Goal: Task Accomplishment & Management: Use online tool/utility

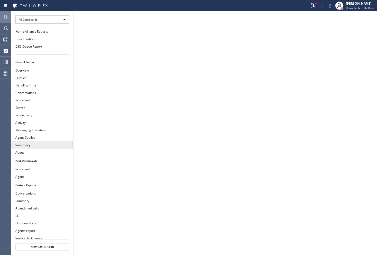
click at [8, 19] on icon at bounding box center [6, 17] width 6 height 6
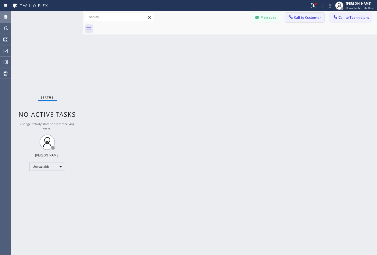
drag, startPoint x: 307, startPoint y: 19, endPoint x: 305, endPoint y: 20, distance: 2.9
click at [307, 19] on span "Call to Customer" at bounding box center [308, 17] width 27 height 5
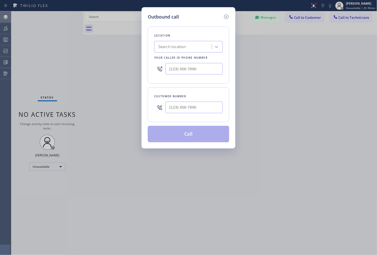
click at [185, 45] on div "Search location" at bounding box center [172, 47] width 28 height 6
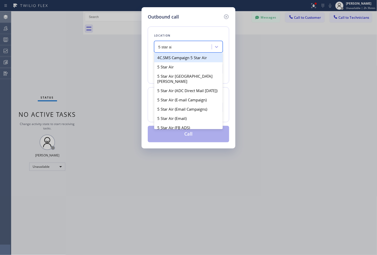
type input "5 star air"
click at [181, 57] on div "5 Star Air" at bounding box center [188, 57] width 69 height 9
type input "[PHONE_NUMBER]"
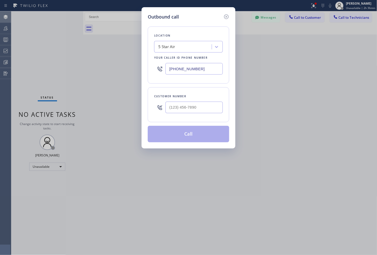
drag, startPoint x: 205, startPoint y: 69, endPoint x: 163, endPoint y: 66, distance: 42.4
click at [163, 66] on div "[PHONE_NUMBER]" at bounding box center [188, 68] width 69 height 17
click at [212, 47] on div at bounding box center [216, 46] width 9 height 9
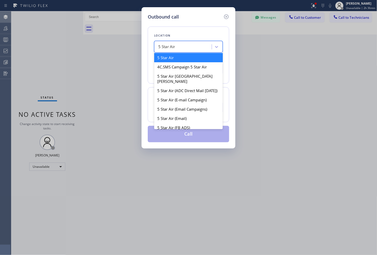
click at [177, 57] on div "5 Star Air" at bounding box center [188, 57] width 69 height 9
drag, startPoint x: 178, startPoint y: 44, endPoint x: 152, endPoint y: 44, distance: 26.0
click at [152, 44] on div "Location option 5 Star Air, selected. option 5 Star Air focused, 1 of 100. 100 …" at bounding box center [189, 54] width 82 height 57
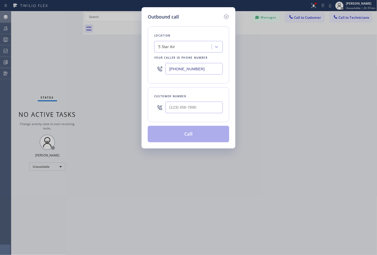
click at [330, 150] on div "Outbound call Location 5 Star Air Your caller id phone number [PHONE_NUMBER] Cu…" at bounding box center [188, 127] width 377 height 255
drag, startPoint x: 200, startPoint y: 68, endPoint x: 150, endPoint y: 68, distance: 49.9
click at [150, 68] on div "Location 5 Star Air Your caller id phone number [PHONE_NUMBER]" at bounding box center [189, 54] width 82 height 57
click at [314, 118] on div "Outbound call Location 5 Star Air Your caller id phone number [PHONE_NUMBER] Cu…" at bounding box center [188, 127] width 377 height 255
drag, startPoint x: 205, startPoint y: 66, endPoint x: 142, endPoint y: 66, distance: 63.3
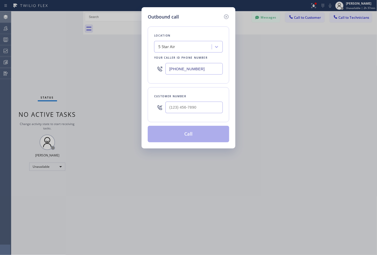
click at [142, 66] on div "Outbound call Location 5 Star Air Your caller id phone number [PHONE_NUMBER] Cu…" at bounding box center [189, 77] width 94 height 141
drag, startPoint x: 352, startPoint y: 71, endPoint x: 319, endPoint y: 66, distance: 32.6
click at [351, 70] on div "Outbound call Location 5 Star Air Your caller id phone number [PHONE_NUMBER] Cu…" at bounding box center [188, 127] width 377 height 255
click at [227, 17] on icon at bounding box center [226, 16] width 5 height 5
